Goal: Information Seeking & Learning: Learn about a topic

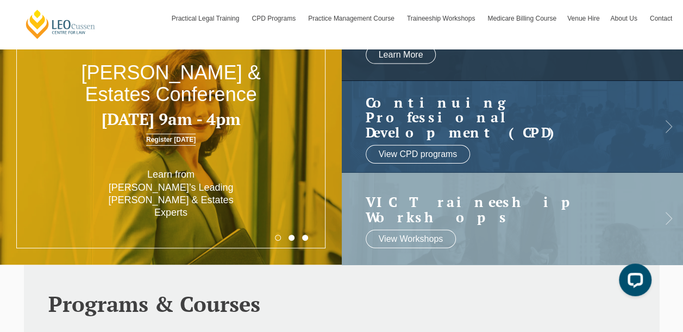
scroll to position [96, 0]
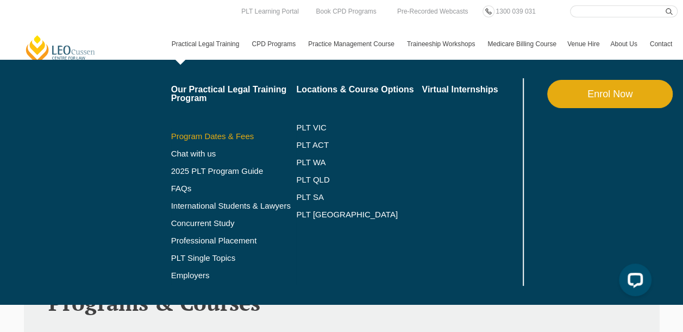
click at [187, 134] on link "Program Dates & Fees" at bounding box center [233, 136] width 125 height 9
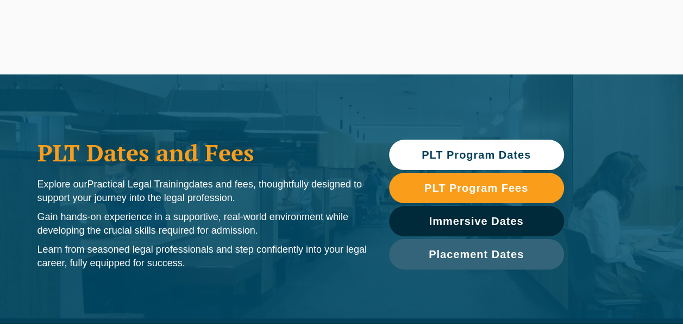
click at [394, 154] on span "PLT Program Dates" at bounding box center [476, 154] width 164 height 11
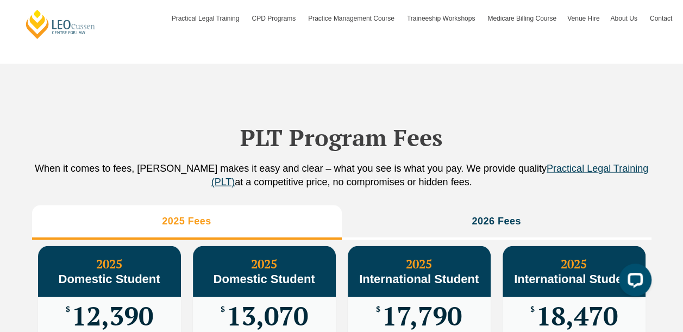
scroll to position [1280, 0]
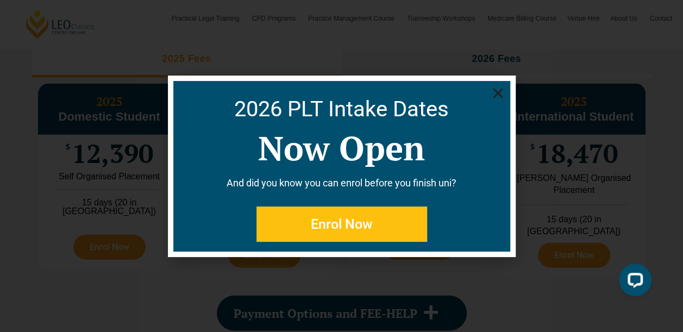
click at [490, 92] on div "2026 PLT Intake Dates Now Open And did you know you can enrol before you finish…" at bounding box center [341, 166] width 337 height 171
click at [491, 92] on icon "Close" at bounding box center [498, 93] width 14 height 14
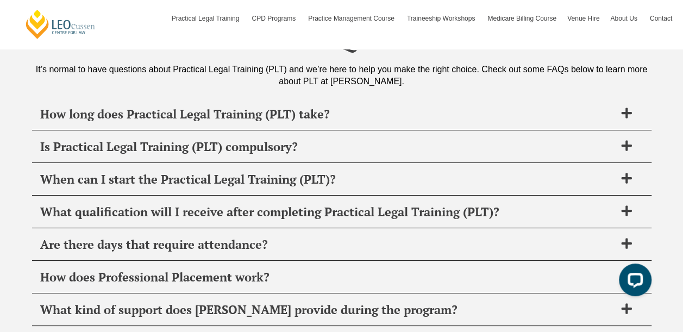
scroll to position [4129, 0]
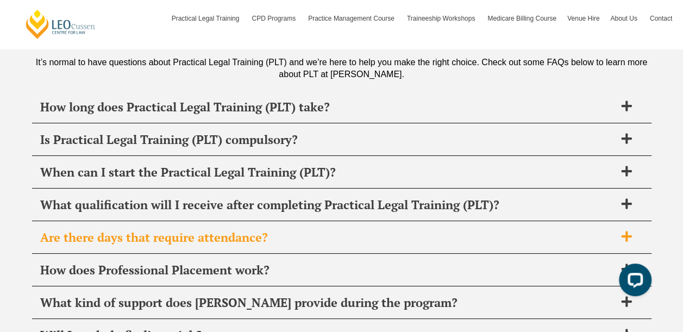
click at [90, 230] on span "Are there days that require attendance?" at bounding box center [327, 237] width 575 height 15
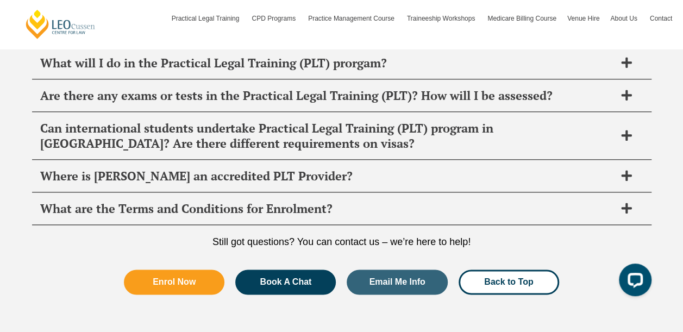
scroll to position [4727, 0]
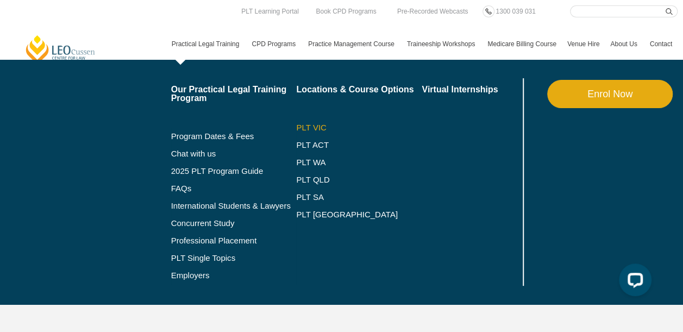
click at [304, 127] on link "PLT VIC" at bounding box center [358, 127] width 125 height 9
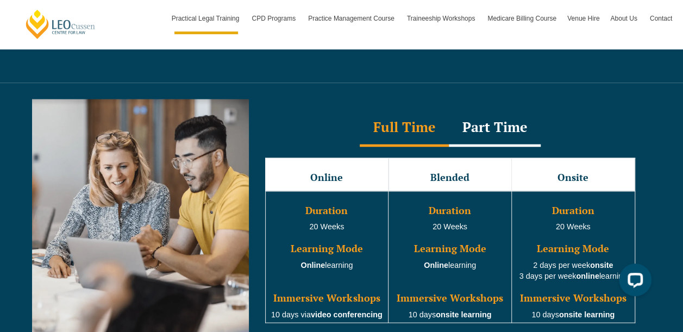
scroll to position [980, 0]
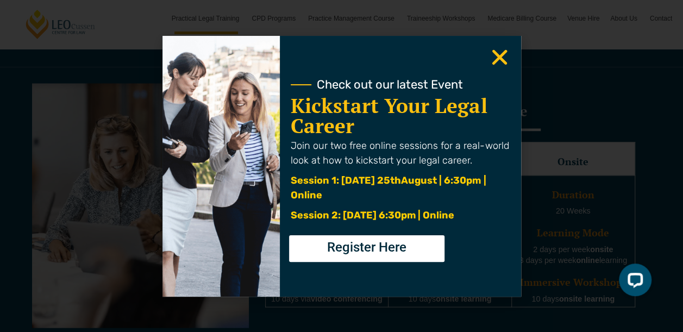
click at [489, 61] on icon "Close" at bounding box center [499, 57] width 21 height 21
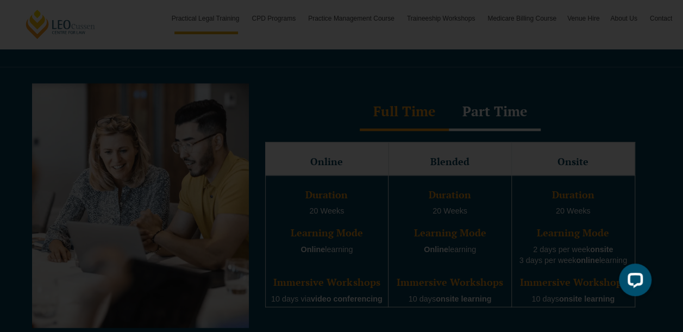
click at [502, 52] on use "Close" at bounding box center [498, 56] width 15 height 15
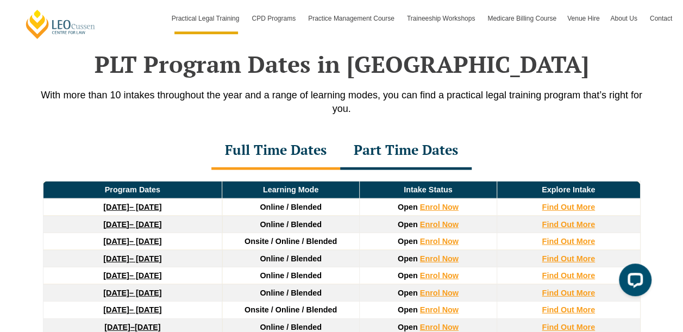
scroll to position [1417, 0]
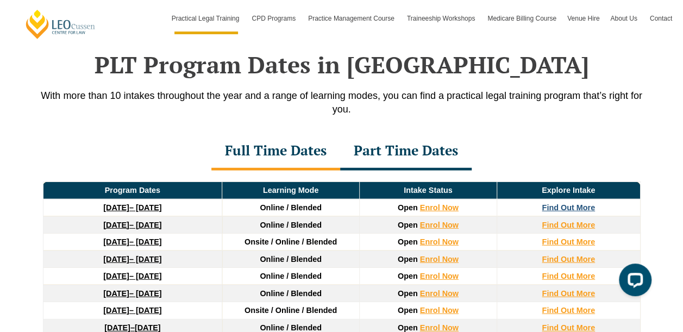
click at [557, 203] on strong "Find Out More" at bounding box center [567, 207] width 53 height 9
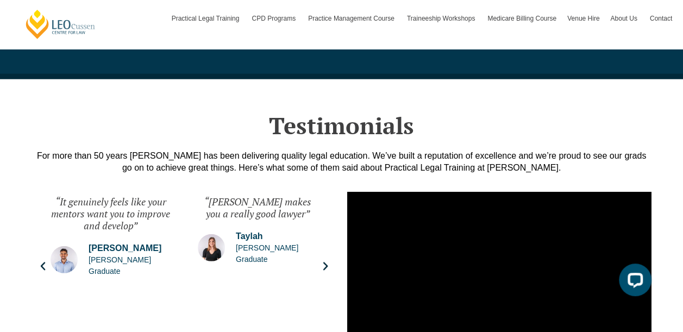
scroll to position [1553, 0]
